Goal: Complete application form

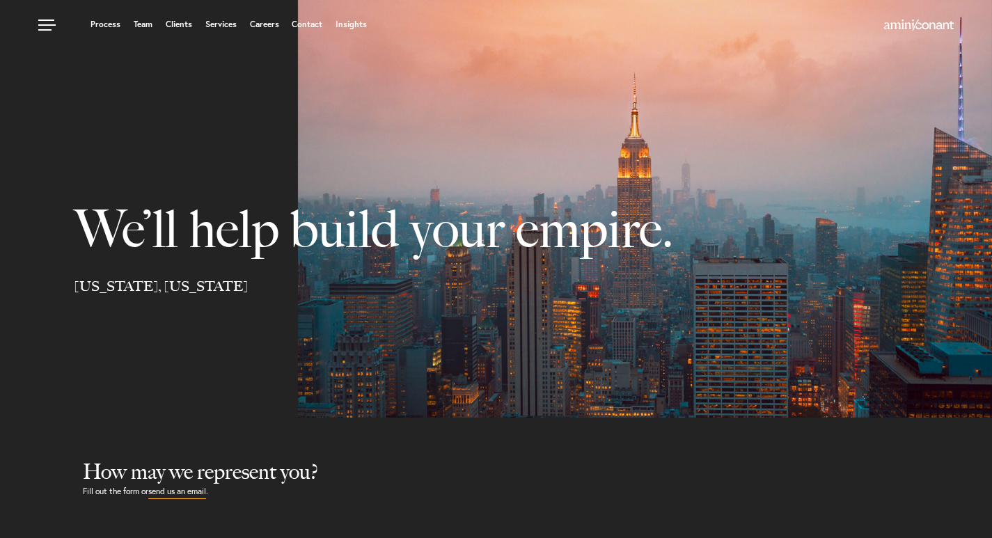
select select "Austin"
select select "Business and Civil Litigation"
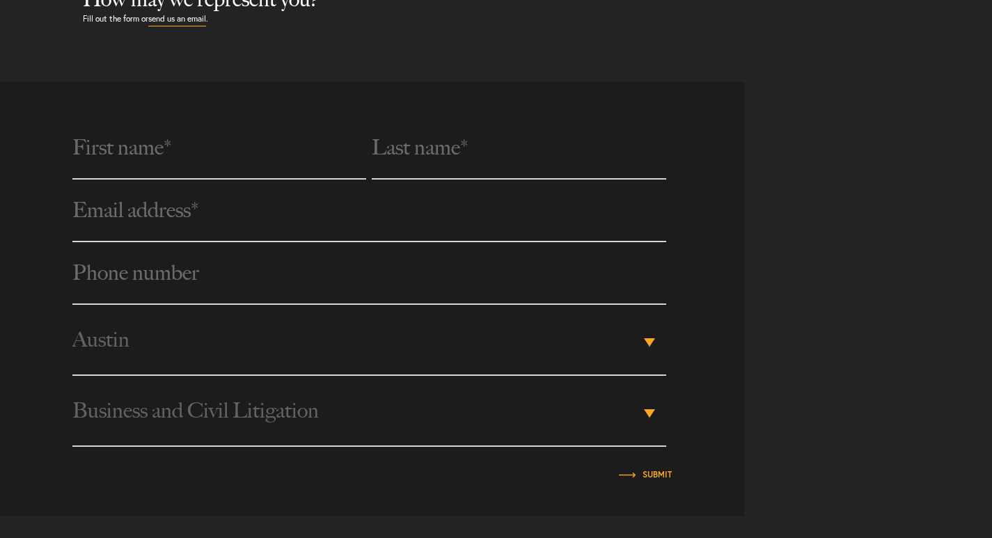
scroll to position [488, 0]
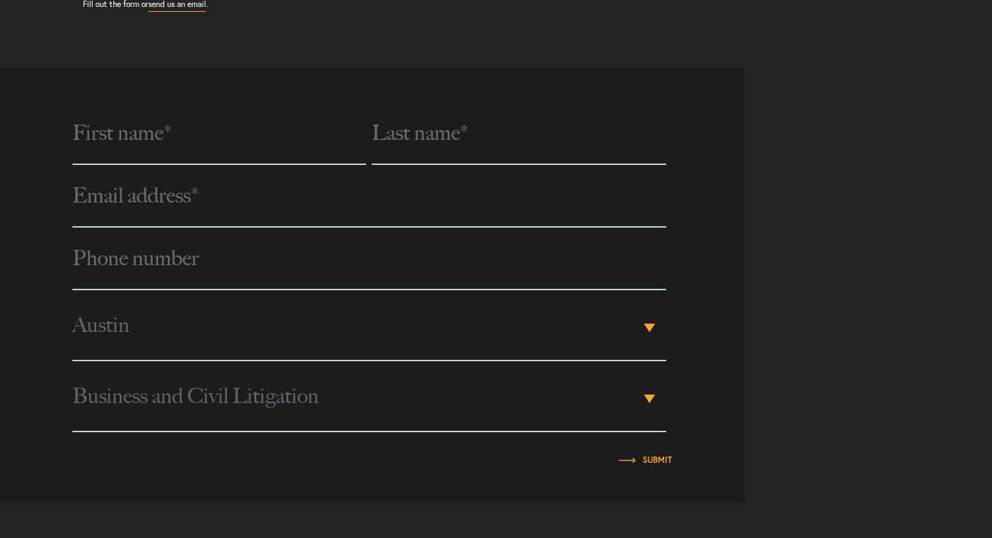
click at [163, 144] on input "text" at bounding box center [219, 133] width 294 height 63
type input "[PERSON_NAME]"
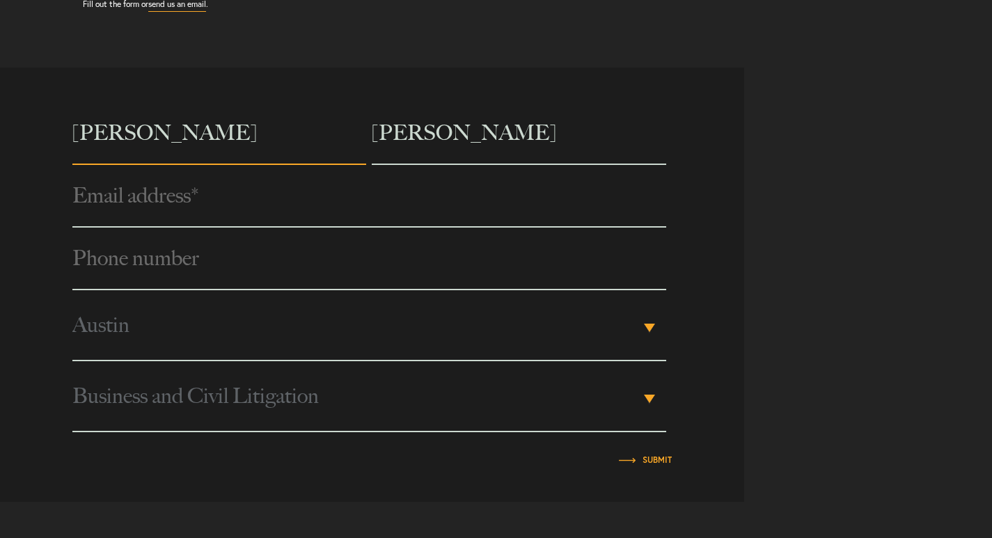
type input "[EMAIL_ADDRESS][DOMAIN_NAME]"
type input "2356895054"
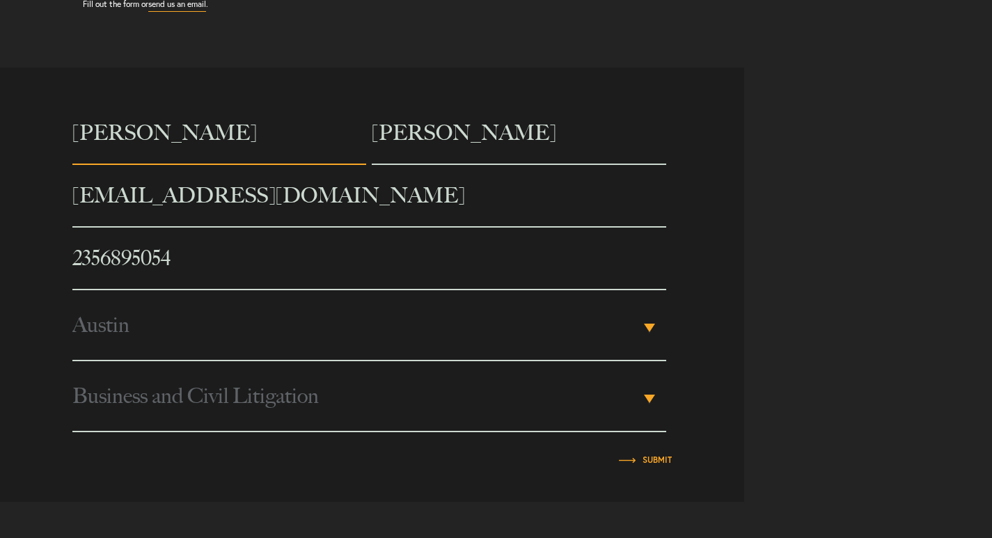
select select "[US_STATE]"
type input "Seo Tech"
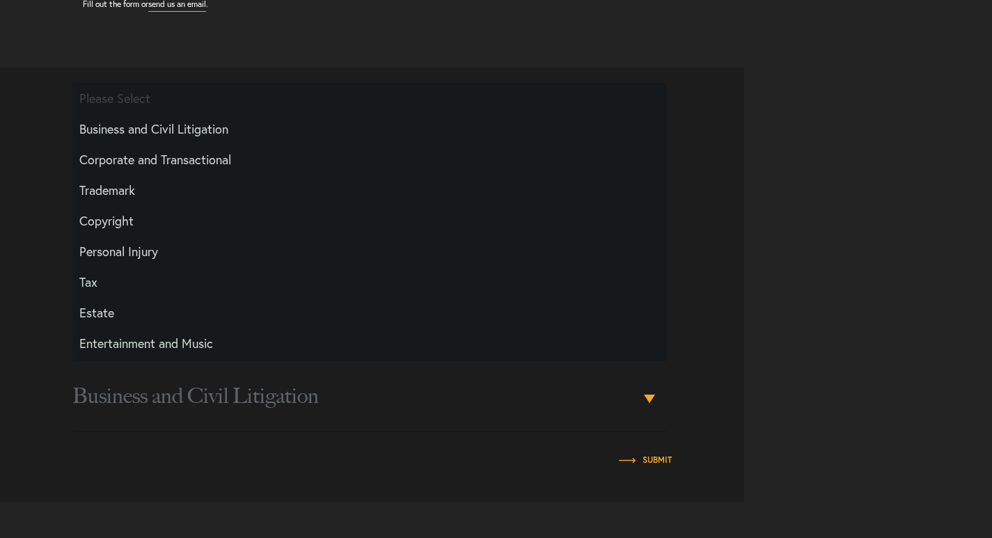
click at [17, 306] on div "[PERSON_NAME] [EMAIL_ADDRESS][DOMAIN_NAME] * 2356895054 City Please Select [GEO…" at bounding box center [372, 284] width 744 height 365
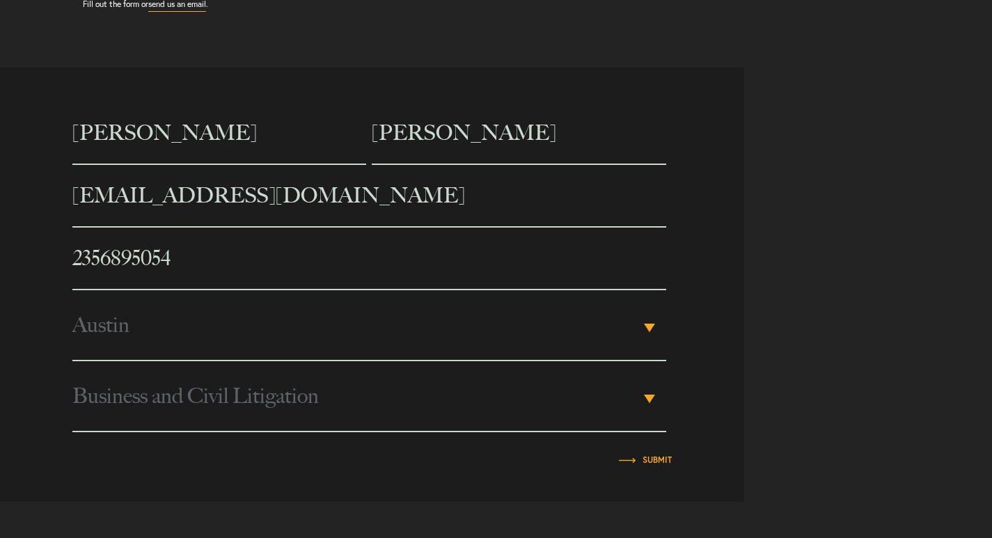
click at [139, 341] on span "Austin" at bounding box center [356, 325] width 568 height 70
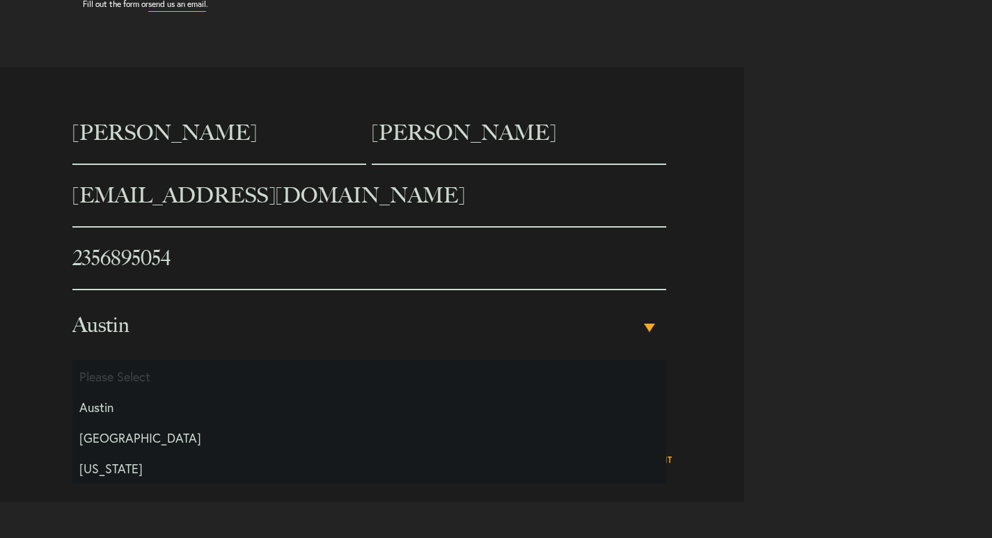
click at [155, 386] on li "Please Select" at bounding box center [369, 376] width 594 height 31
click at [154, 405] on li "Austin" at bounding box center [369, 407] width 594 height 31
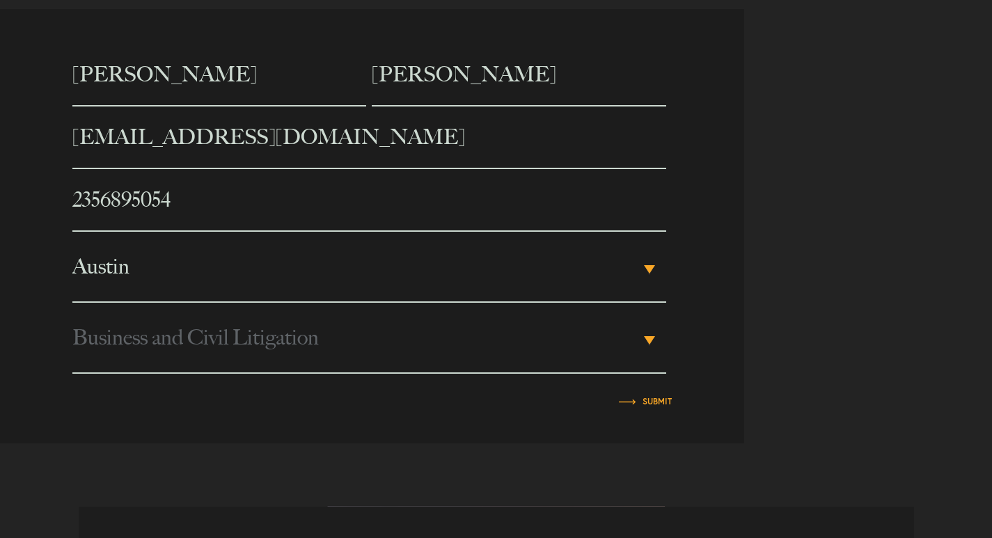
scroll to position [627, 0]
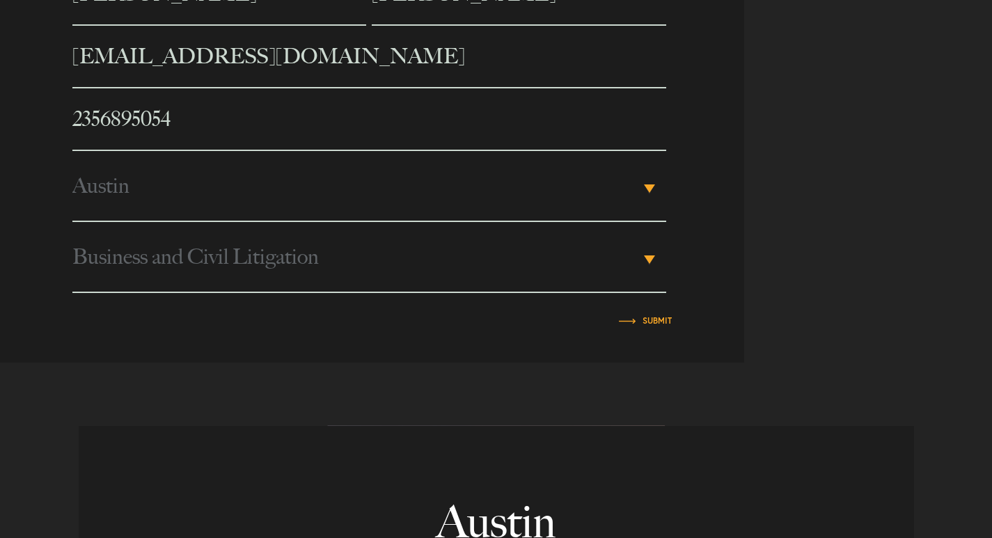
click at [185, 269] on span "Business and Civil Litigation" at bounding box center [356, 257] width 568 height 70
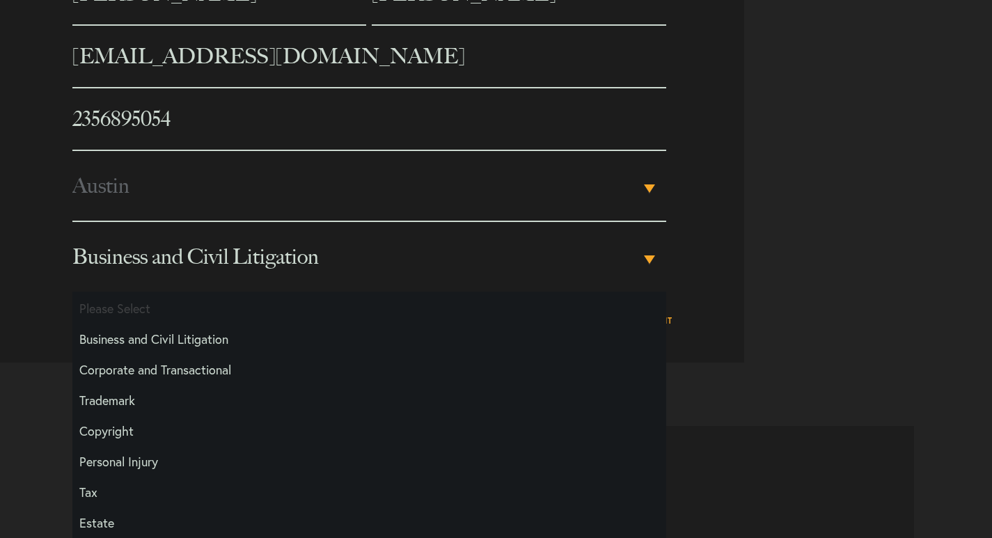
click at [169, 344] on li "Business and Civil Litigation" at bounding box center [369, 339] width 594 height 31
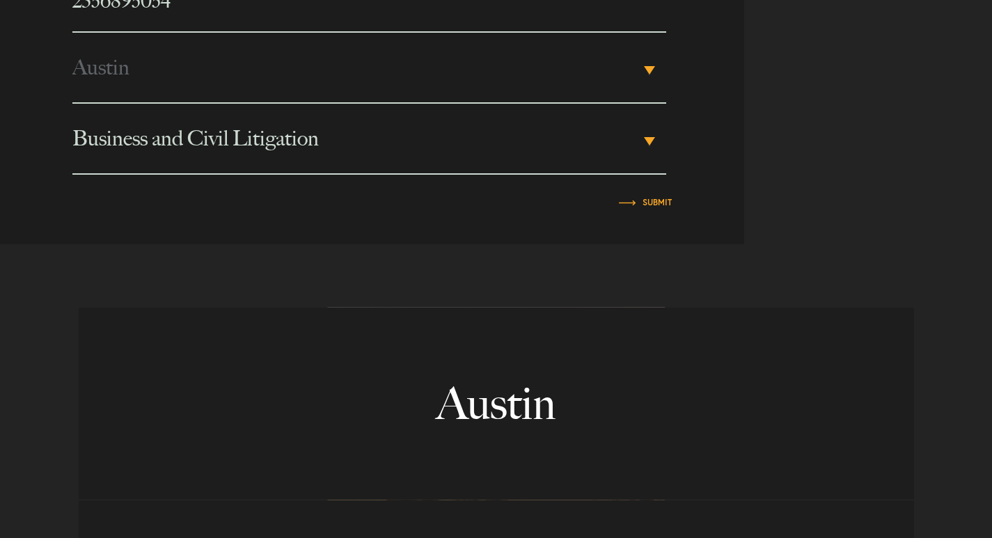
scroll to position [766, 0]
